Goal: Download file/media

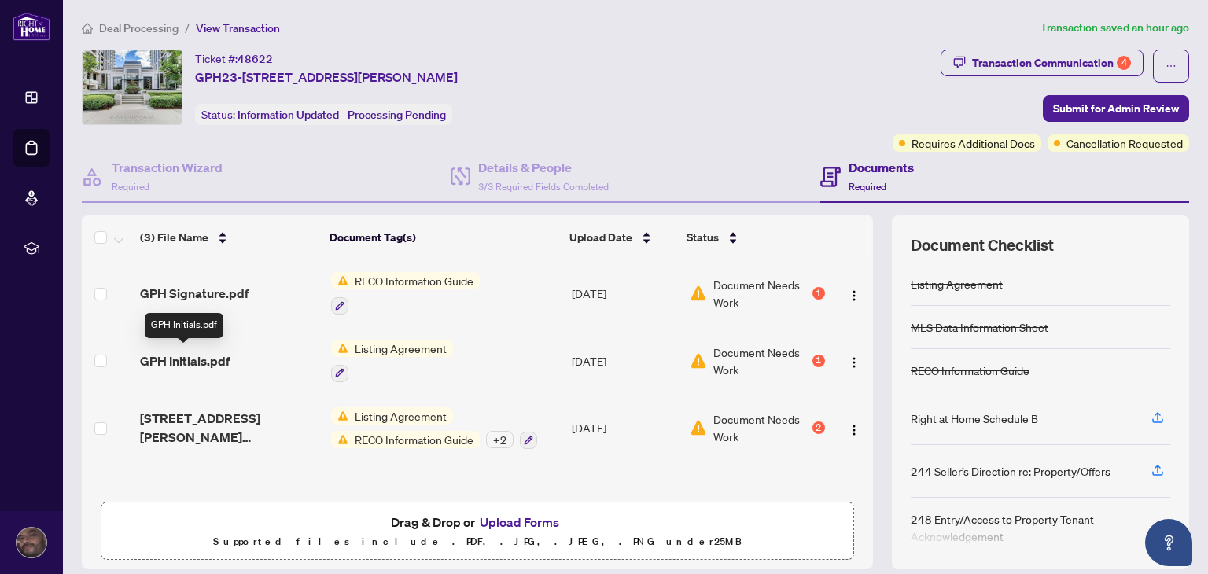
click at [179, 356] on span "GPH Initials.pdf" at bounding box center [185, 361] width 90 height 19
click at [369, 281] on span "RECO Information Guide" at bounding box center [413, 280] width 131 height 17
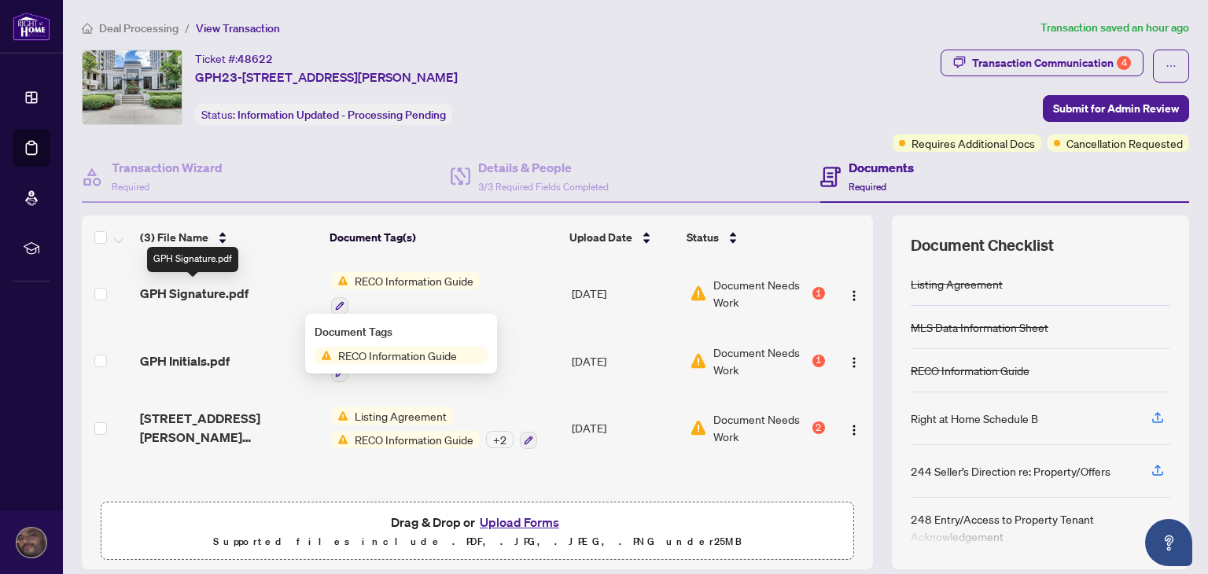
click at [211, 297] on span "GPH Signature.pdf" at bounding box center [194, 293] width 109 height 19
